Goal: Task Accomplishment & Management: Complete application form

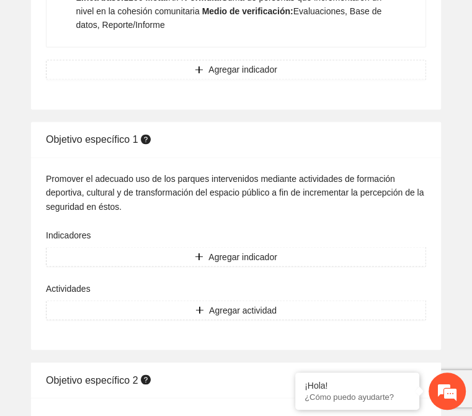
scroll to position [993, 0]
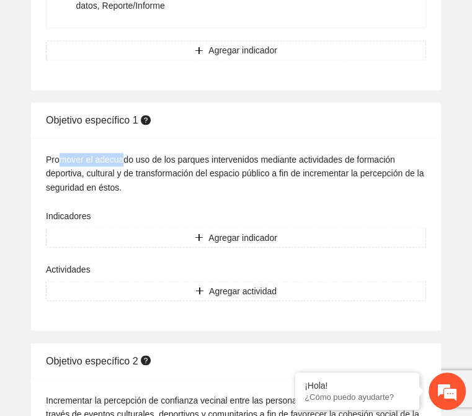
drag, startPoint x: 57, startPoint y: 140, endPoint x: 122, endPoint y: 142, distance: 65.2
click at [122, 153] on div "Promover el adecuado uso de los parques intervenidos mediante actividades de fo…" at bounding box center [236, 173] width 381 height 41
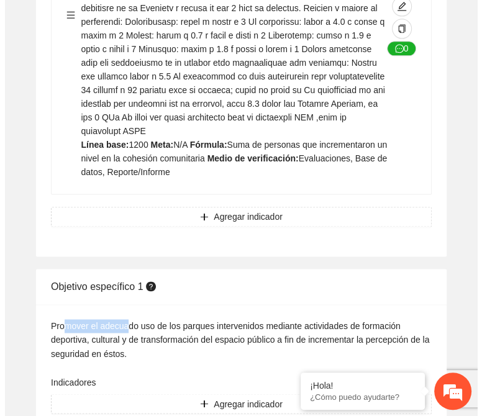
scroll to position [745, 0]
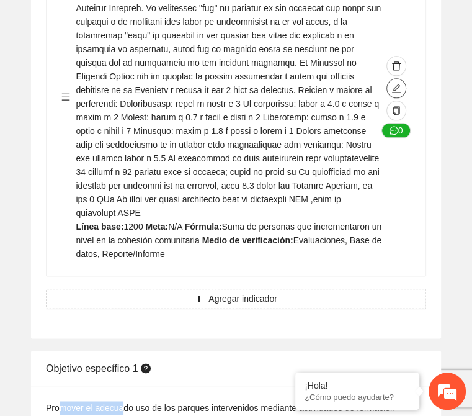
click at [392, 83] on icon "edit" at bounding box center [397, 88] width 10 height 10
type textarea "****"
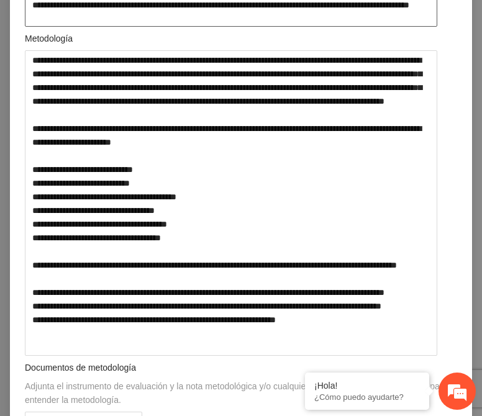
scroll to position [248, 0]
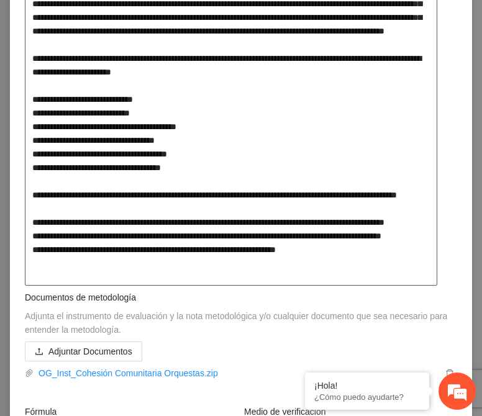
drag, startPoint x: 35, startPoint y: 129, endPoint x: 197, endPoint y: 187, distance: 172.2
click at [197, 187] on textarea at bounding box center [231, 132] width 412 height 305
click at [254, 189] on textarea at bounding box center [231, 132] width 412 height 305
click at [84, 236] on textarea at bounding box center [231, 132] width 412 height 305
drag, startPoint x: 35, startPoint y: 253, endPoint x: 104, endPoint y: 268, distance: 71.1
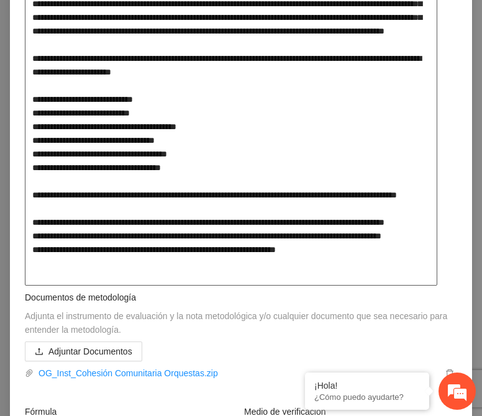
click at [104, 268] on textarea at bounding box center [231, 132] width 412 height 305
click at [135, 269] on textarea at bounding box center [231, 132] width 412 height 305
drag, startPoint x: 34, startPoint y: 276, endPoint x: 415, endPoint y: 293, distance: 381.0
click at [415, 286] on textarea at bounding box center [231, 132] width 412 height 305
click at [337, 240] on textarea at bounding box center [231, 132] width 412 height 305
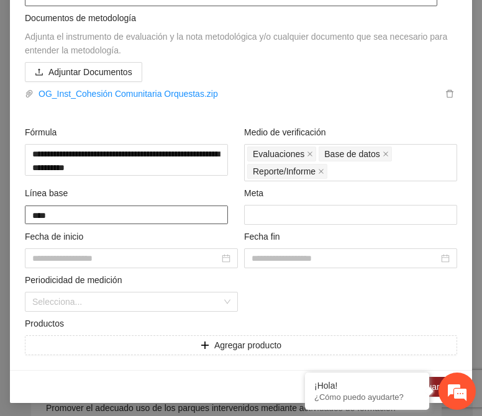
scroll to position [545, 0]
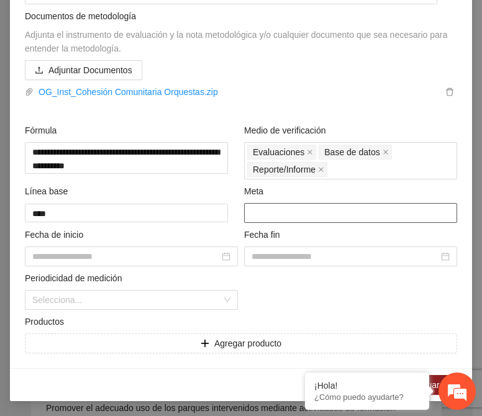
click at [263, 215] on input "number" at bounding box center [350, 213] width 213 height 20
click at [251, 209] on input "number" at bounding box center [350, 213] width 213 height 20
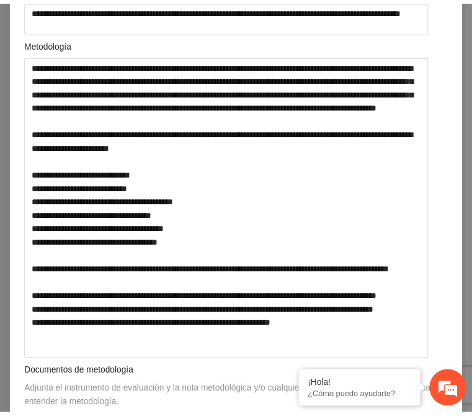
scroll to position [0, 0]
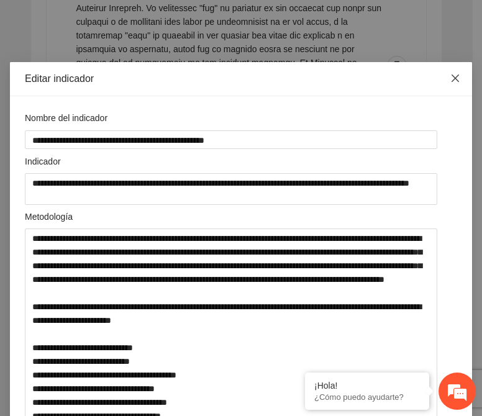
click at [450, 78] on icon "close" at bounding box center [455, 78] width 10 height 10
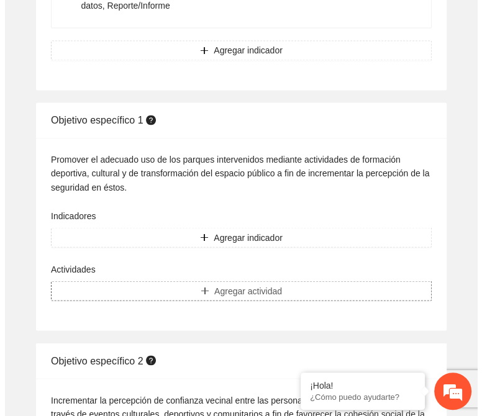
scroll to position [745, 0]
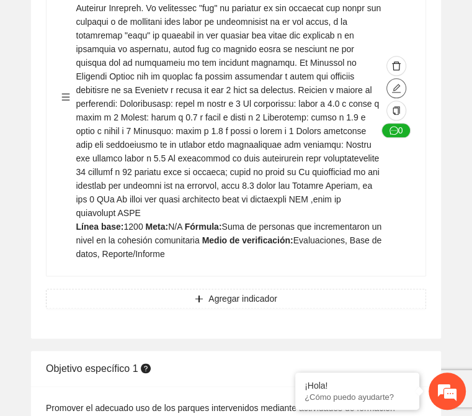
click at [397, 83] on icon "edit" at bounding box center [397, 88] width 10 height 10
type textarea "****"
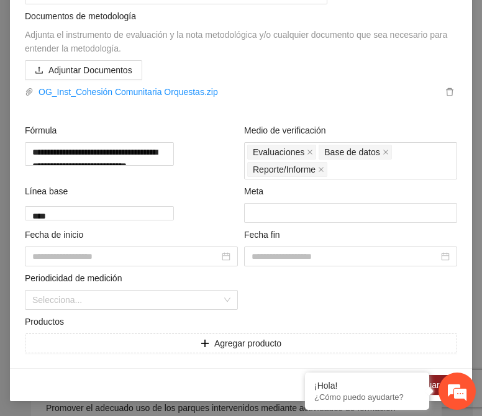
scroll to position [545, 0]
click at [263, 212] on input "number" at bounding box center [350, 213] width 213 height 20
click at [94, 263] on input at bounding box center [125, 257] width 187 height 14
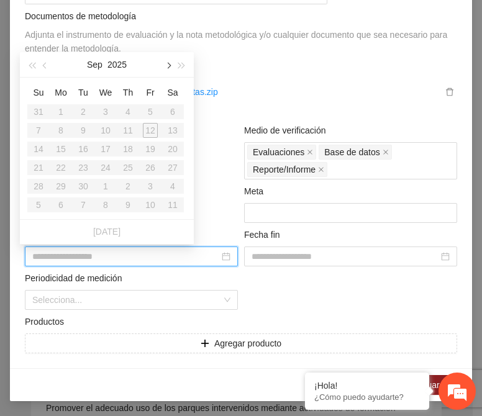
click at [168, 66] on span "button" at bounding box center [168, 66] width 6 height 6
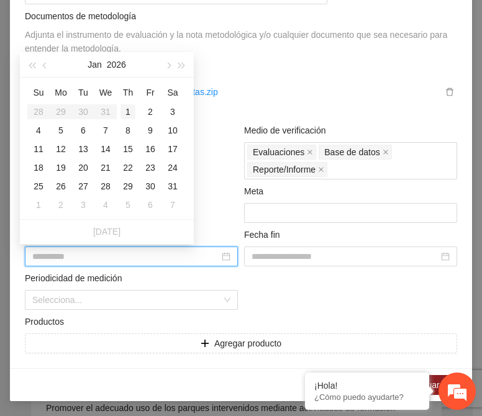
type input "**********"
click at [129, 107] on div "1" at bounding box center [127, 111] width 15 height 15
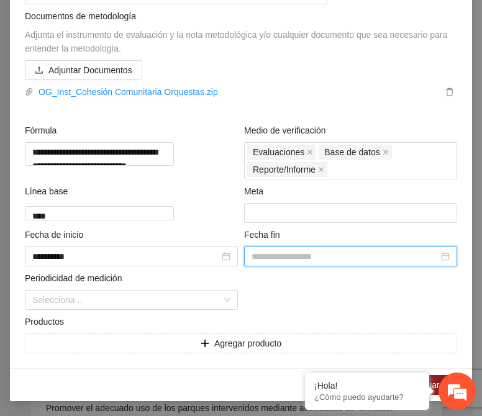
click at [258, 253] on input at bounding box center [344, 257] width 187 height 14
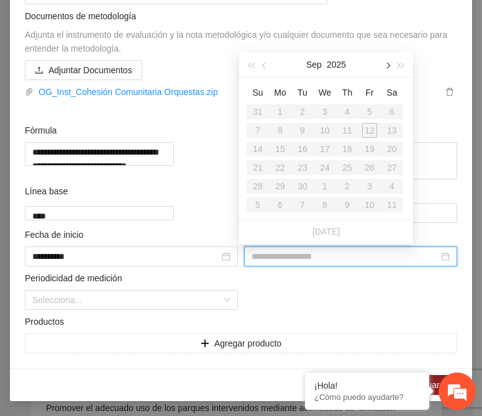
click at [384, 63] on button "button" at bounding box center [387, 64] width 14 height 25
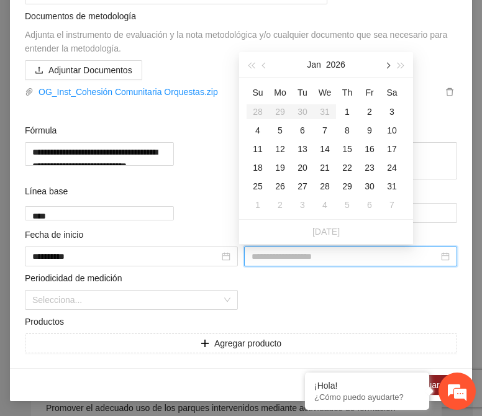
click at [384, 63] on button "button" at bounding box center [387, 64] width 14 height 25
click at [384, 64] on button "button" at bounding box center [387, 64] width 14 height 25
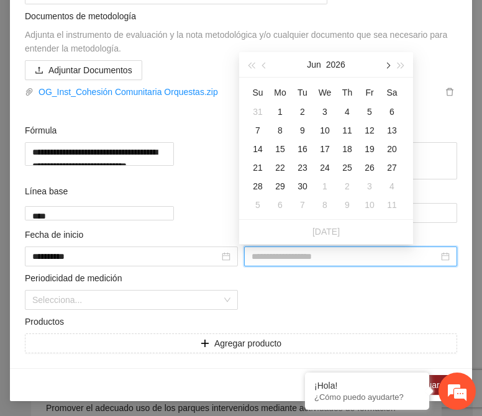
click at [384, 64] on button "button" at bounding box center [387, 64] width 14 height 25
click at [384, 65] on button "button" at bounding box center [387, 64] width 14 height 25
click at [384, 65] on span "button" at bounding box center [387, 66] width 6 height 6
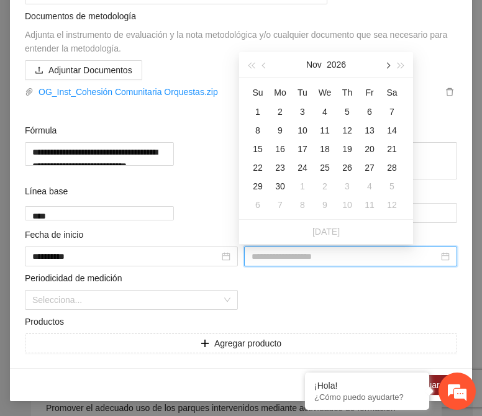
click at [384, 65] on span "button" at bounding box center [387, 66] width 6 height 6
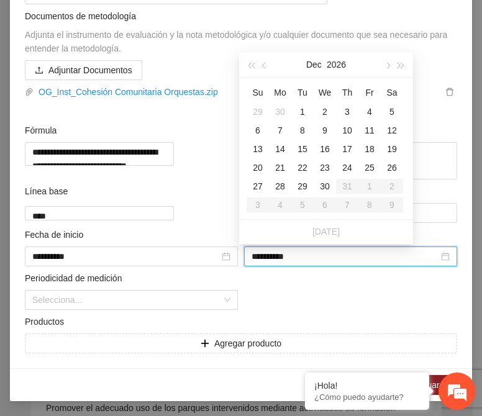
type input "**********"
click at [323, 183] on div "30" at bounding box center [324, 186] width 15 height 15
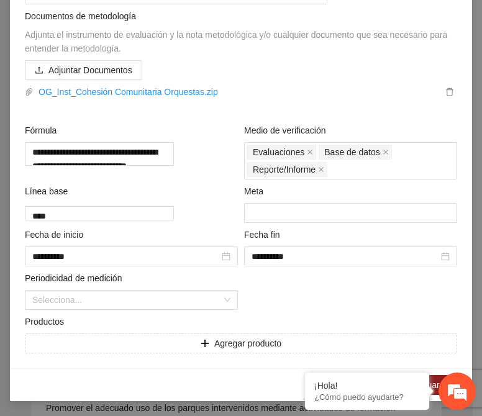
click at [275, 312] on div "**********" at bounding box center [241, 13] width 438 height 682
click at [113, 302] on input "search" at bounding box center [126, 300] width 189 height 19
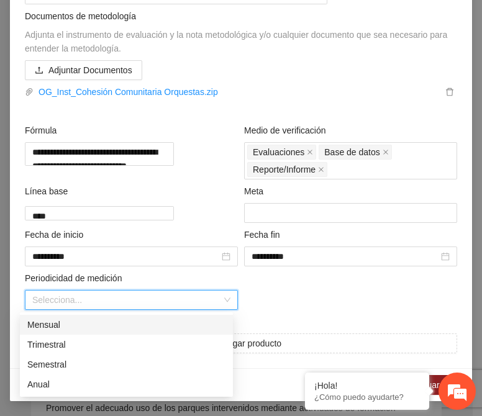
click at [260, 301] on div "**********" at bounding box center [241, 13] width 438 height 682
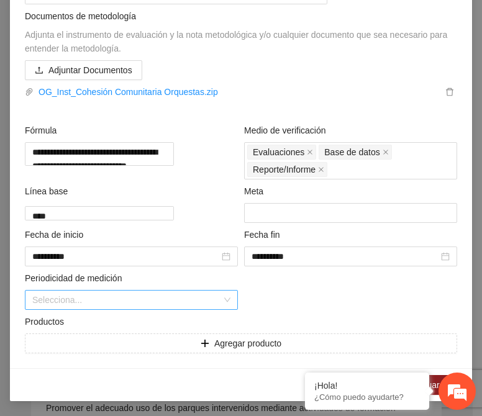
drag, startPoint x: 221, startPoint y: 292, endPoint x: 221, endPoint y: 306, distance: 14.3
click at [221, 302] on div "Selecciona..." at bounding box center [131, 300] width 213 height 20
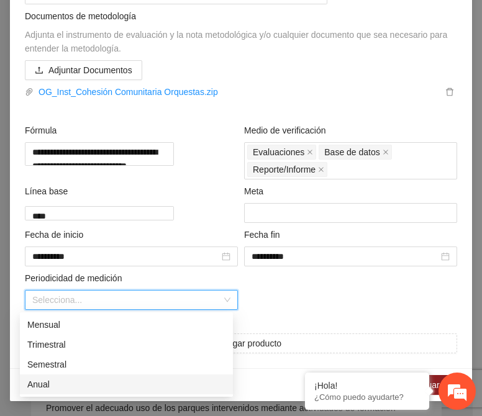
click at [102, 384] on div "Anual" at bounding box center [126, 385] width 198 height 14
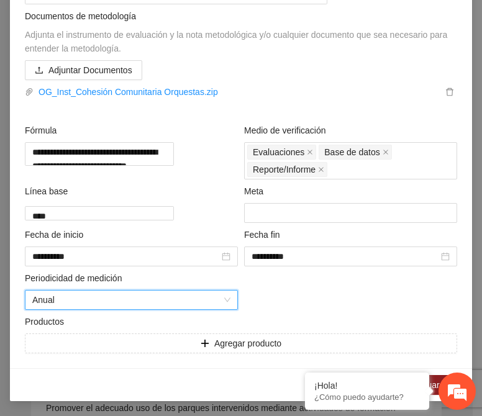
click at [291, 315] on div "Productos" at bounding box center [241, 324] width 432 height 19
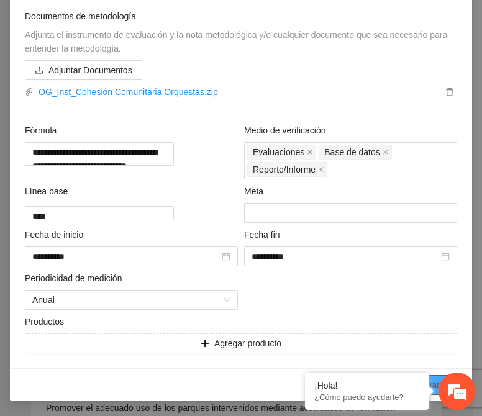
click at [432, 381] on span "Guardar" at bounding box center [436, 385] width 32 height 14
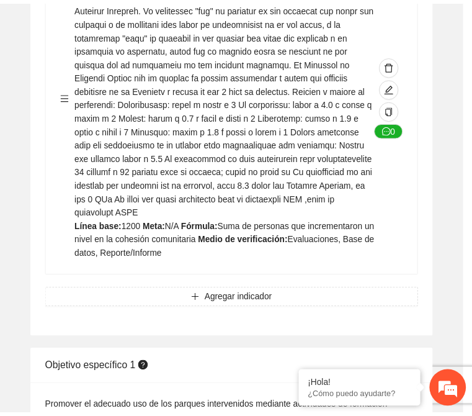
scroll to position [152, 0]
